Goal: Complete application form: Complete application form

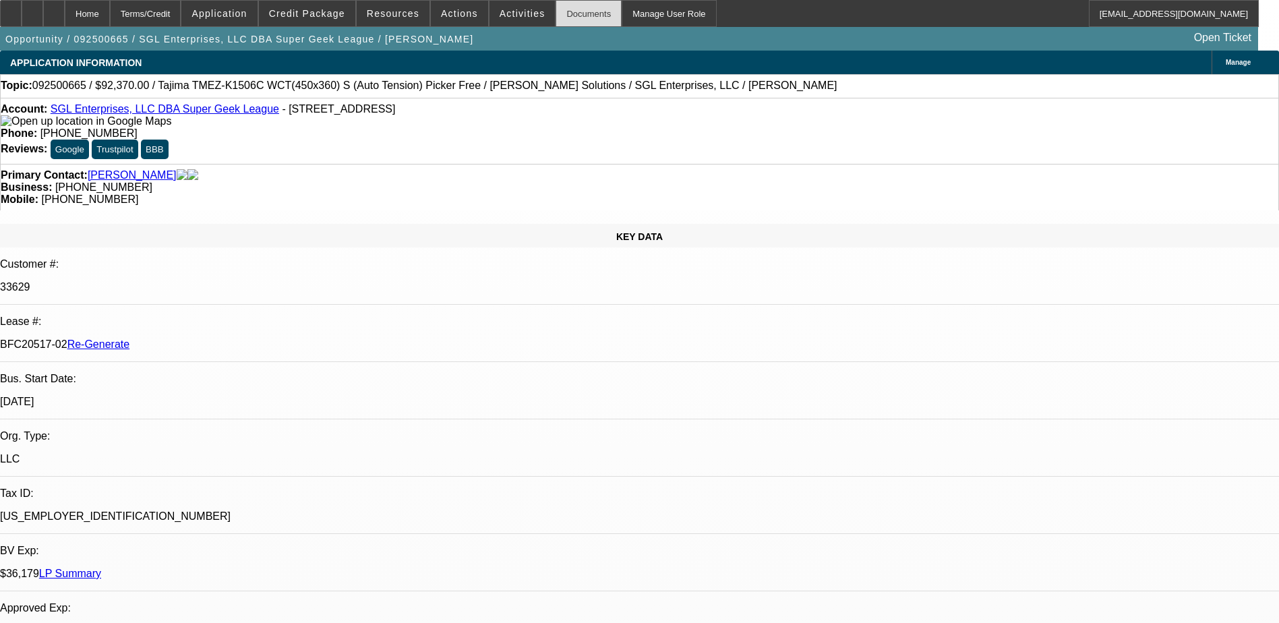
select select "0"
select select "2"
select select "0"
select select "2"
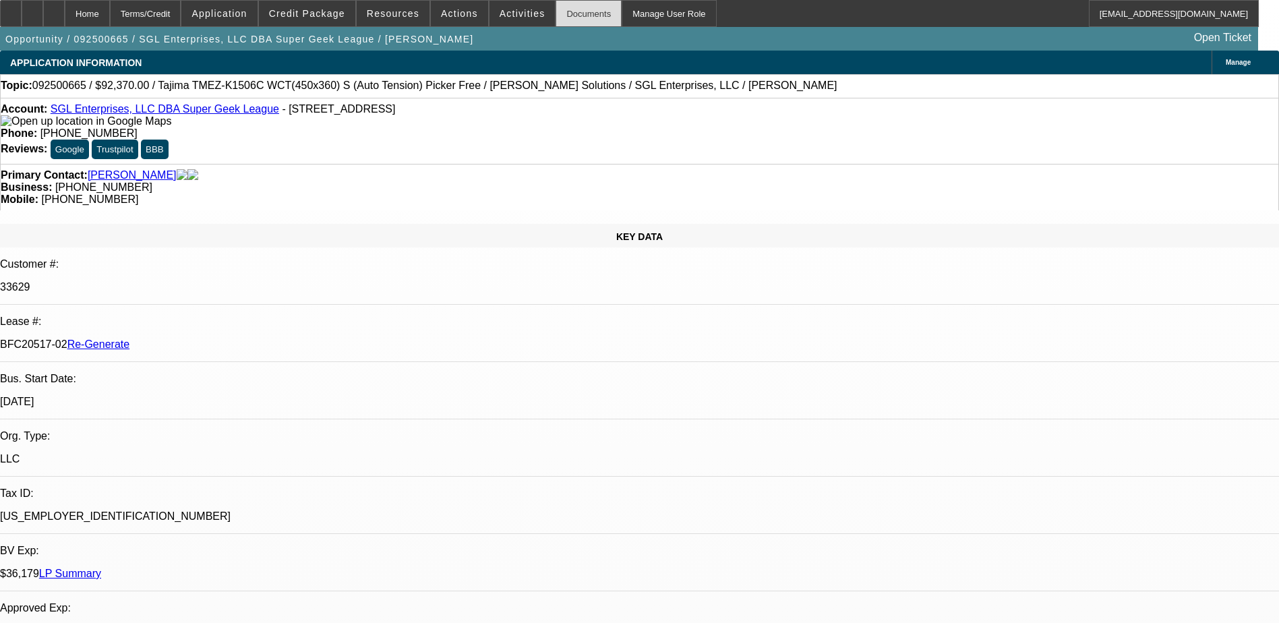
select select "0"
select select "2"
select select "0"
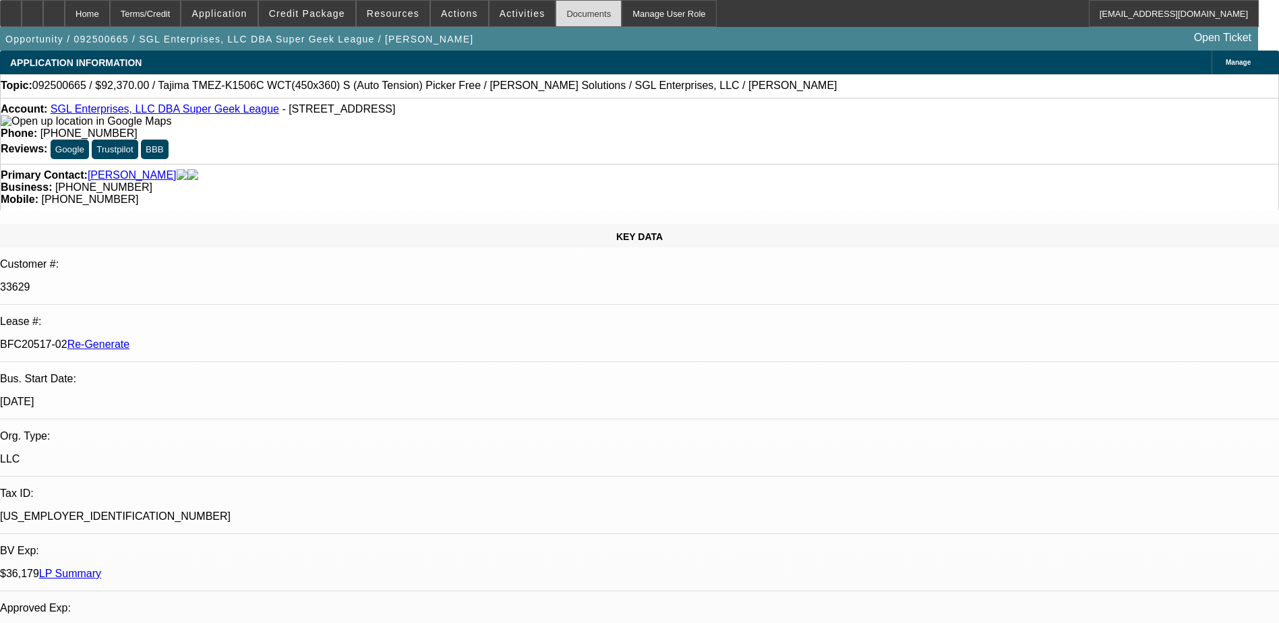
select select "2"
select select "0"
select select "1"
select select "2"
select select "6"
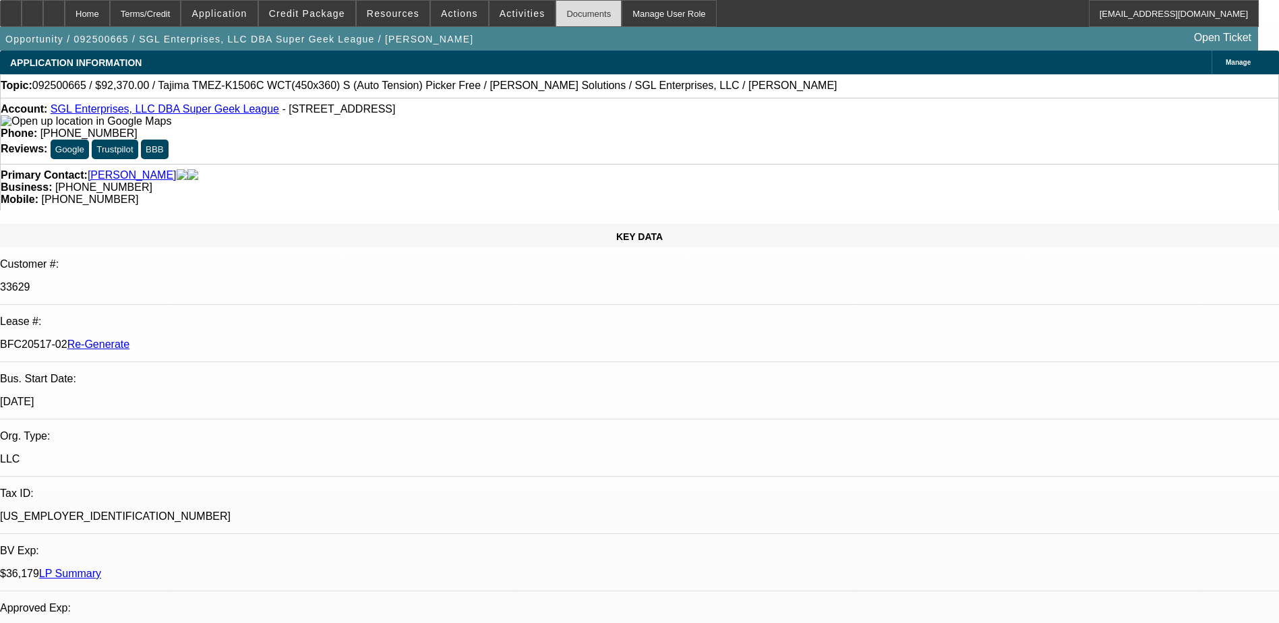
select select "1"
select select "2"
select select "6"
select select "1"
select select "2"
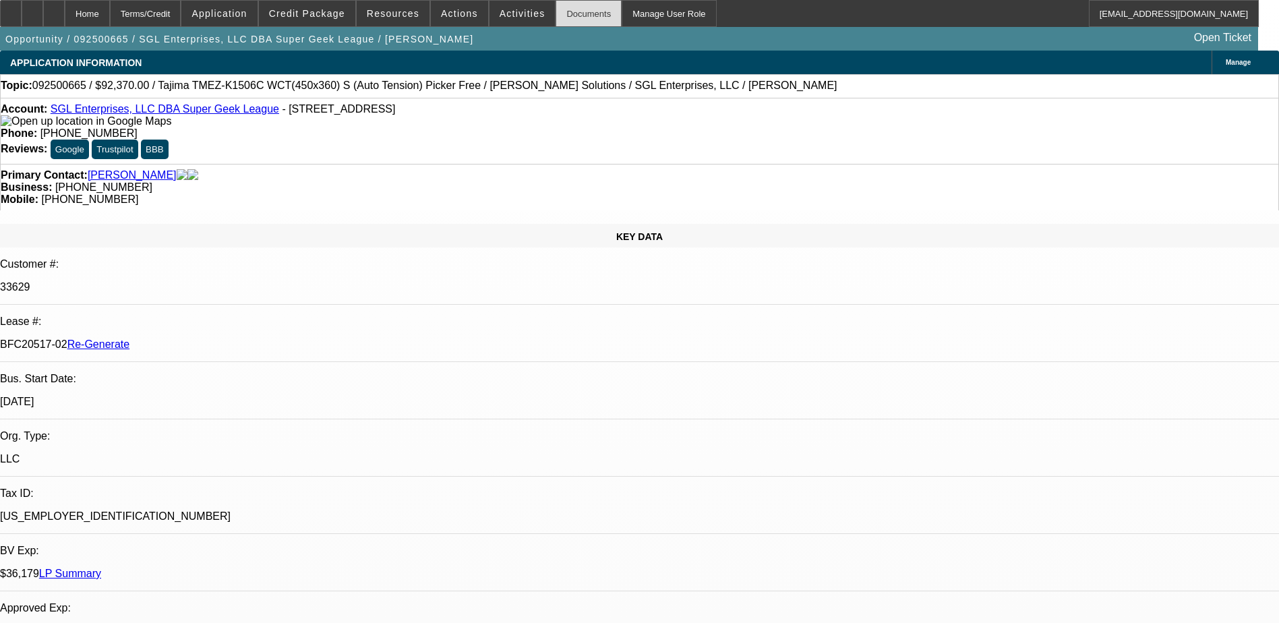
select select "6"
select select "1"
select select "2"
select select "6"
click at [570, 16] on div "Documents" at bounding box center [589, 13] width 66 height 27
